Goal: Ask a question: Seek information or help from site administrators or community

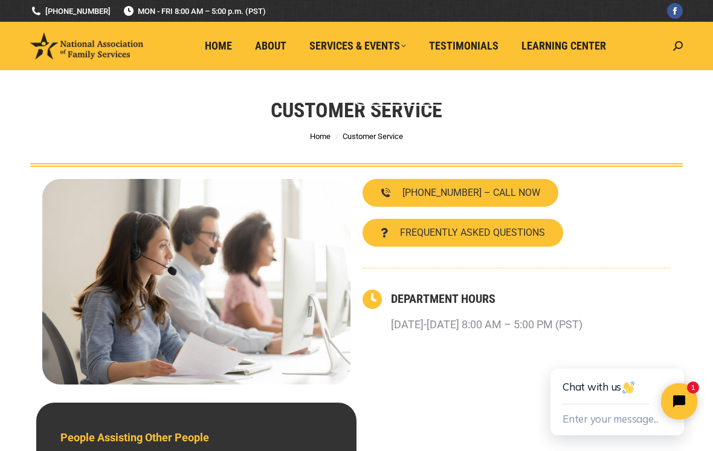
click at [373, 132] on span "Customer Service" at bounding box center [373, 136] width 60 height 9
click at [564, 48] on span "Learning Center" at bounding box center [563, 45] width 85 height 13
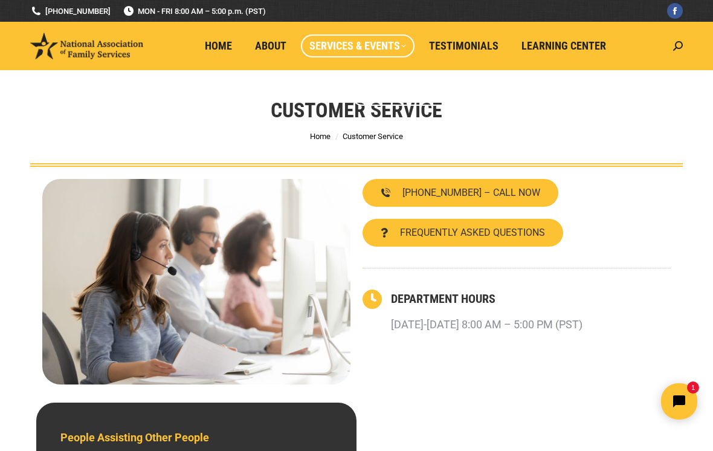
click at [361, 50] on span "Services & Events" at bounding box center [357, 45] width 97 height 13
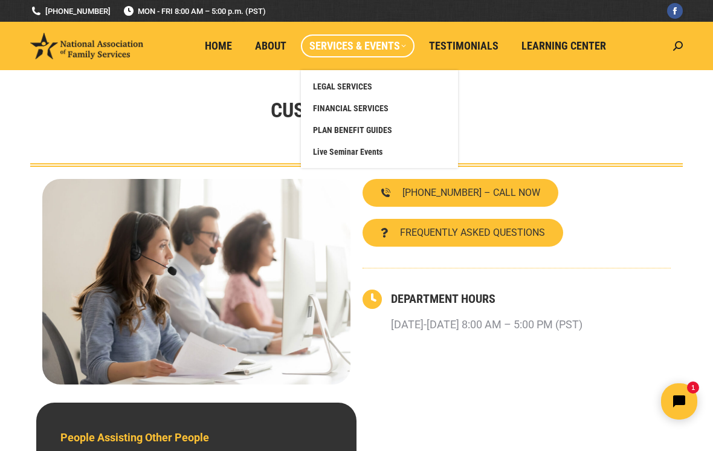
click at [353, 88] on span "LEGAL SERVICES" at bounding box center [342, 86] width 59 height 11
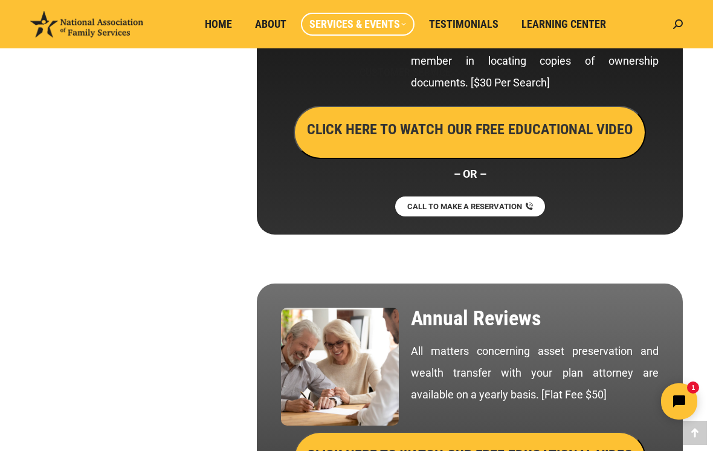
scroll to position [3340, 0]
click at [689, 392] on button "Open chat widget" at bounding box center [679, 401] width 40 height 40
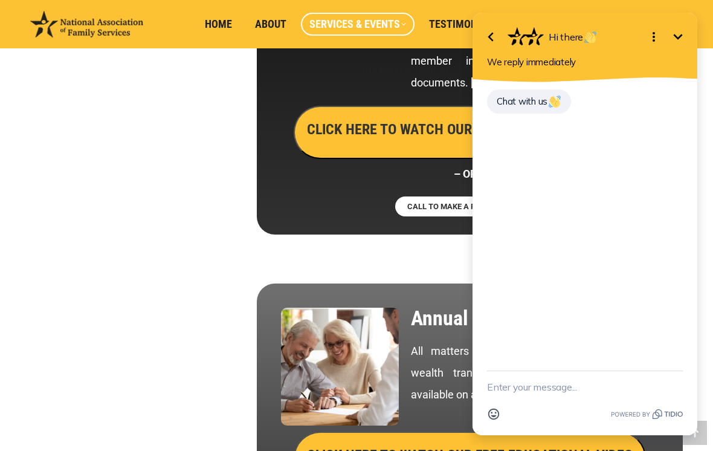
click at [520, 383] on textarea "New message" at bounding box center [585, 386] width 196 height 31
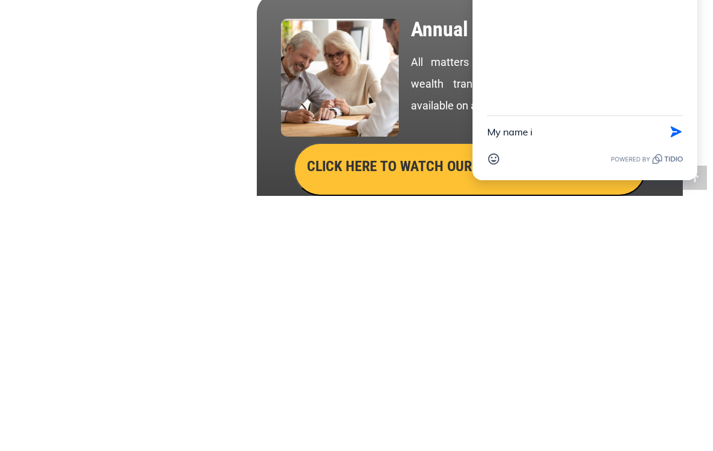
type textarea "My name is"
type textarea "[PERSON_NAME]"
type textarea "I have lost my membership card"
type textarea "how I can get new card"
click at [681, 132] on icon "button" at bounding box center [676, 131] width 11 height 11
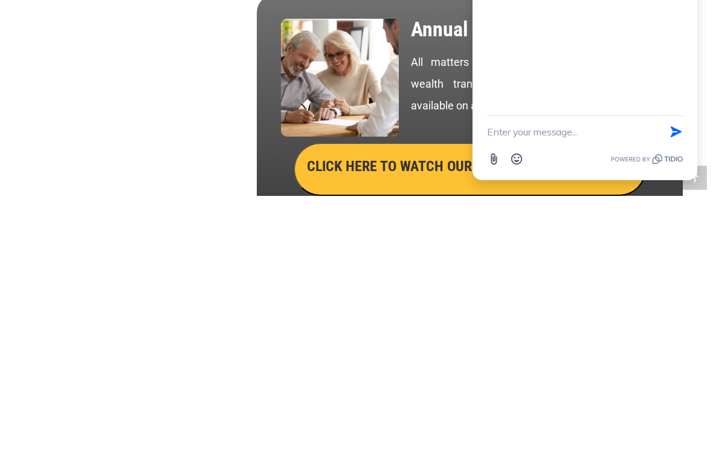
scroll to position [3629, 0]
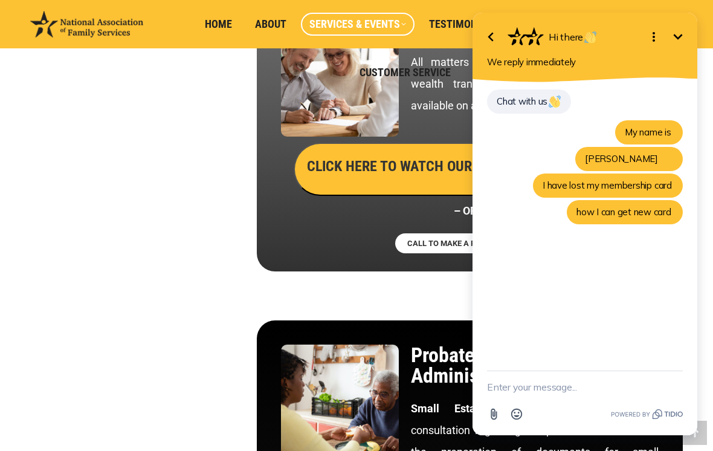
click at [532, 392] on textarea "New message" at bounding box center [585, 386] width 196 height 31
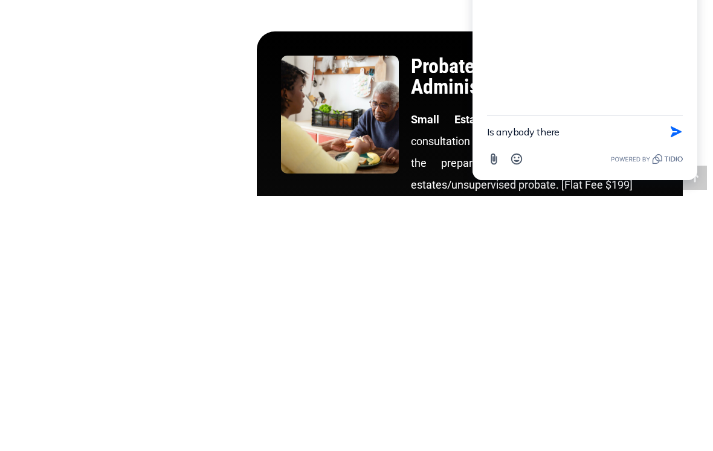
type textarea "Is anybody there"
click at [674, 135] on icon "button" at bounding box center [676, 131] width 11 height 11
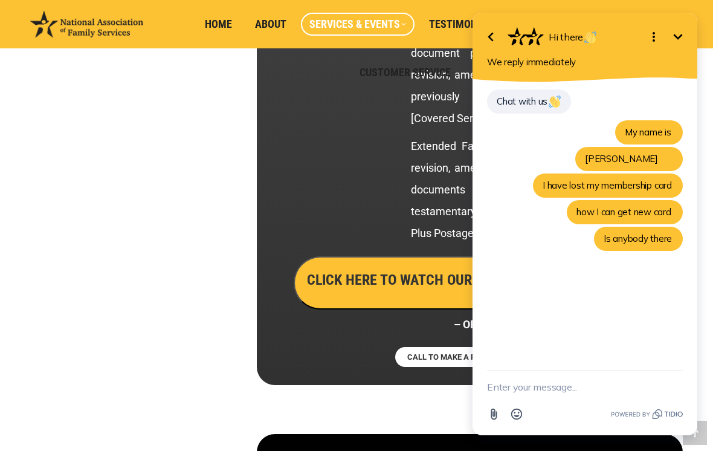
scroll to position [2664, 0]
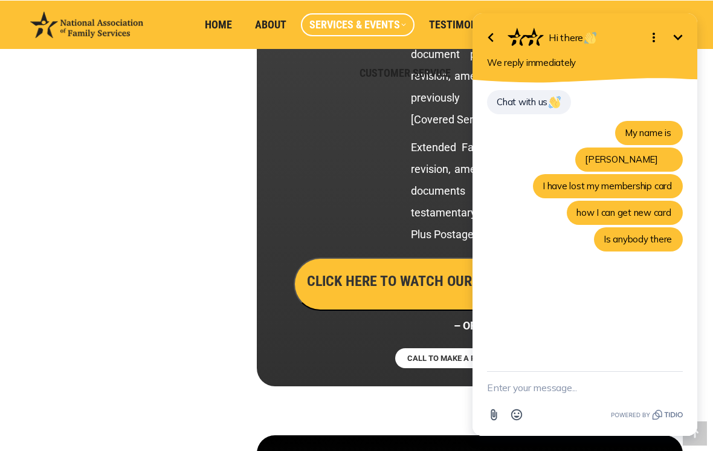
click at [541, 103] on span "Chat with us" at bounding box center [529, 101] width 65 height 11
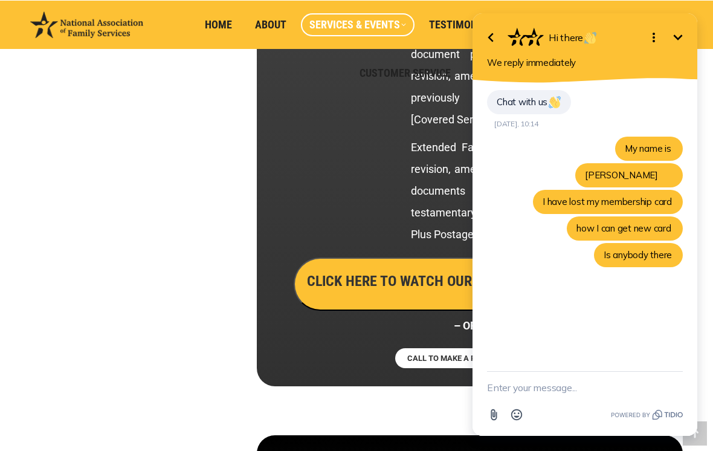
click at [521, 383] on textarea "New message" at bounding box center [585, 387] width 196 height 31
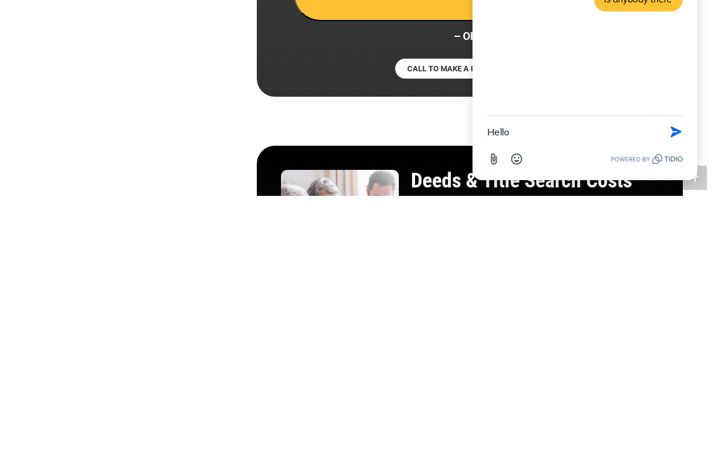
type textarea "Hello"
click at [673, 133] on icon "button" at bounding box center [676, 131] width 11 height 11
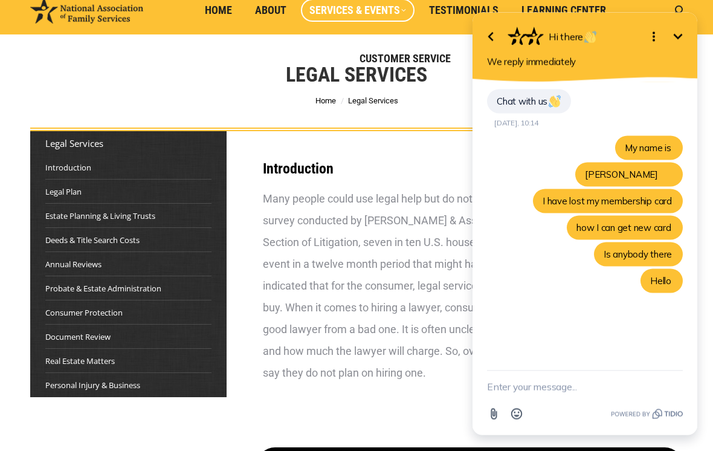
scroll to position [0, 0]
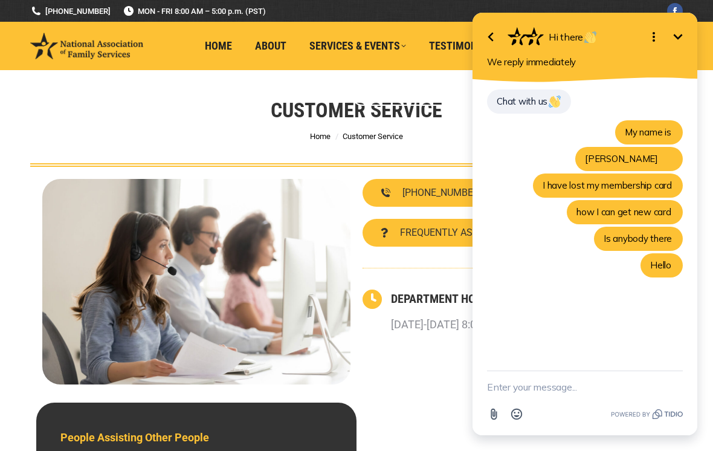
click at [651, 33] on icon "Open options" at bounding box center [653, 37] width 14 height 14
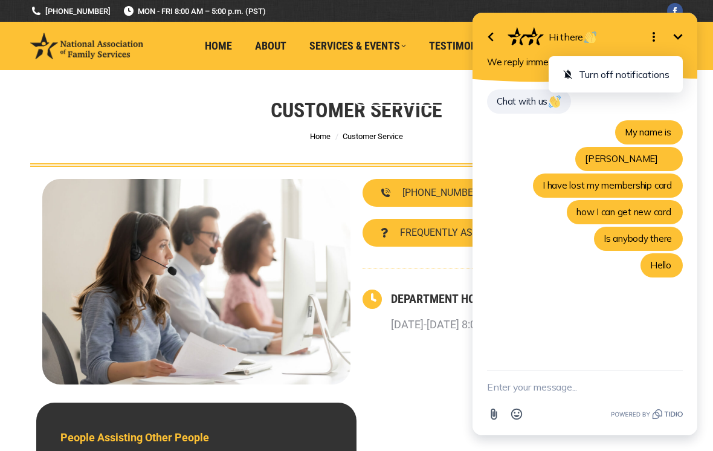
click at [678, 37] on icon "Minimize" at bounding box center [678, 36] width 9 height 5
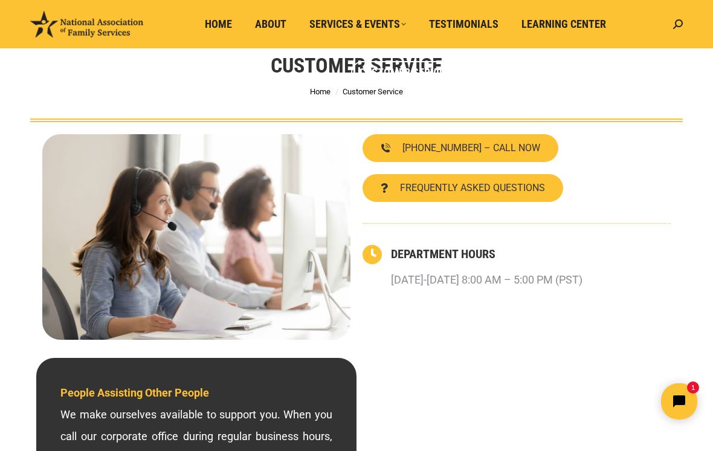
click at [675, 24] on icon at bounding box center [678, 24] width 10 height 10
click at [575, 56] on input "Search" at bounding box center [622, 51] width 121 height 21
type input "Membership card"
click input "Go!" at bounding box center [0, 0] width 0 height 0
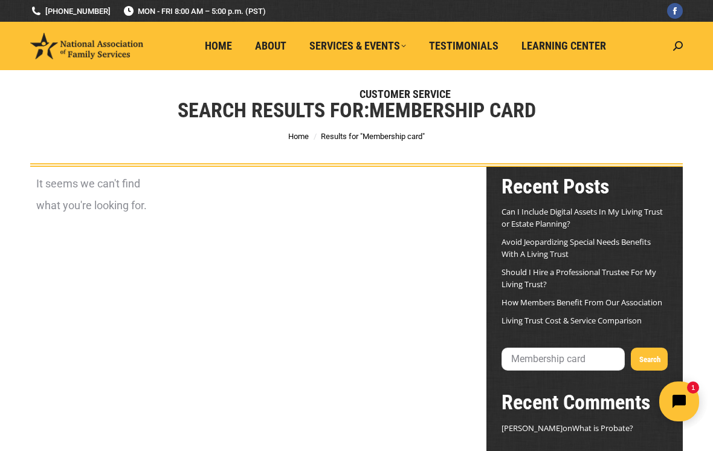
click at [690, 404] on icon "Open chat widget" at bounding box center [686, 401] width 19 height 19
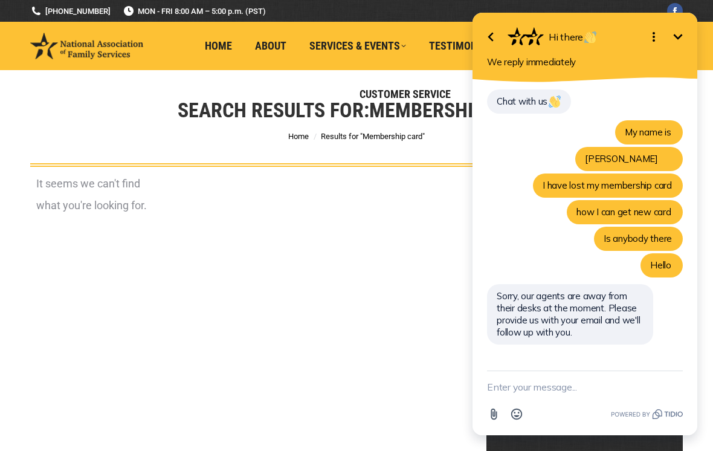
click at [506, 386] on textarea "New message" at bounding box center [585, 386] width 196 height 31
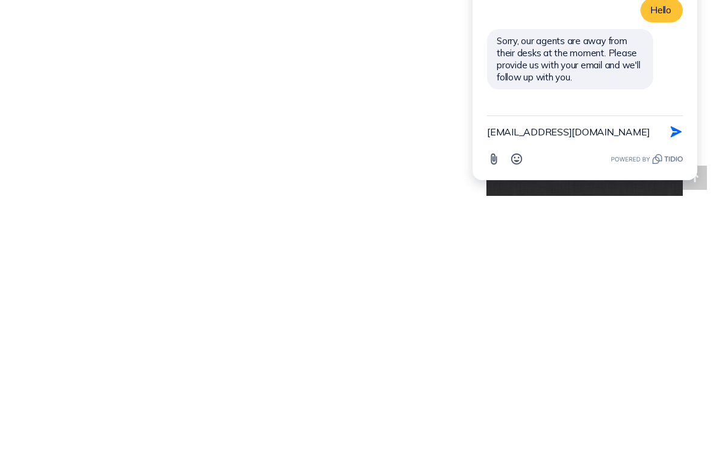
type textarea "[EMAIL_ADDRESS][DOMAIN_NAME]"
click at [675, 137] on icon "button" at bounding box center [675, 131] width 13 height 13
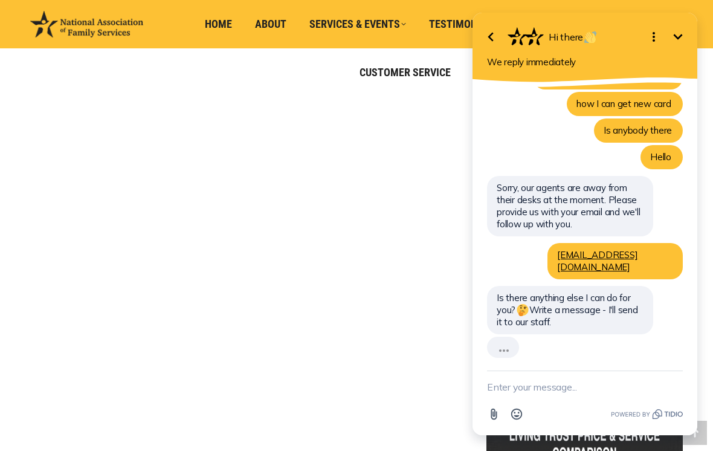
scroll to position [77, 0]
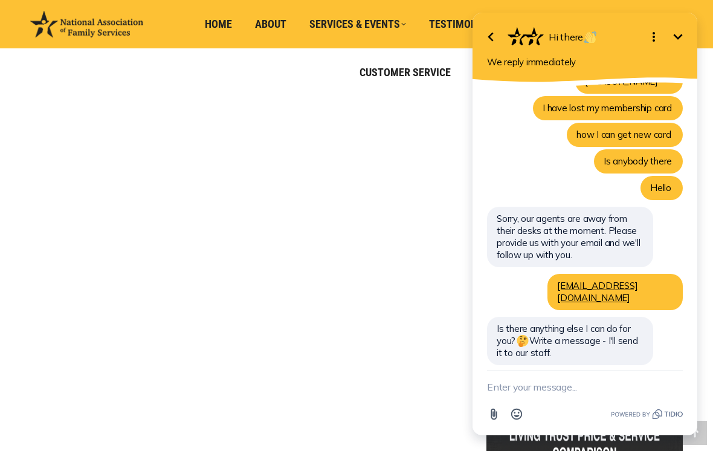
click at [507, 384] on textarea "New message" at bounding box center [585, 386] width 196 height 31
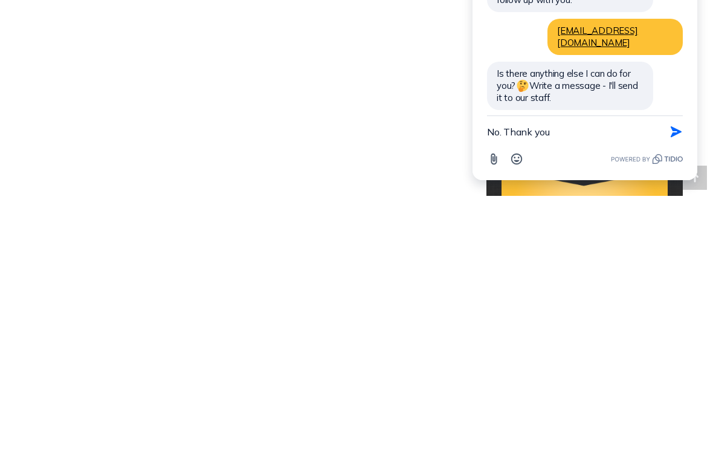
type textarea "No. Thank you"
click at [670, 138] on icon "button" at bounding box center [675, 131] width 13 height 13
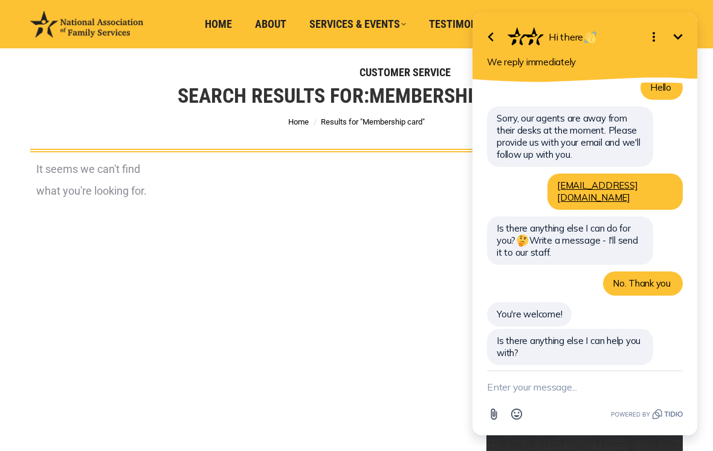
scroll to position [0, 0]
